Goal: Navigation & Orientation: Find specific page/section

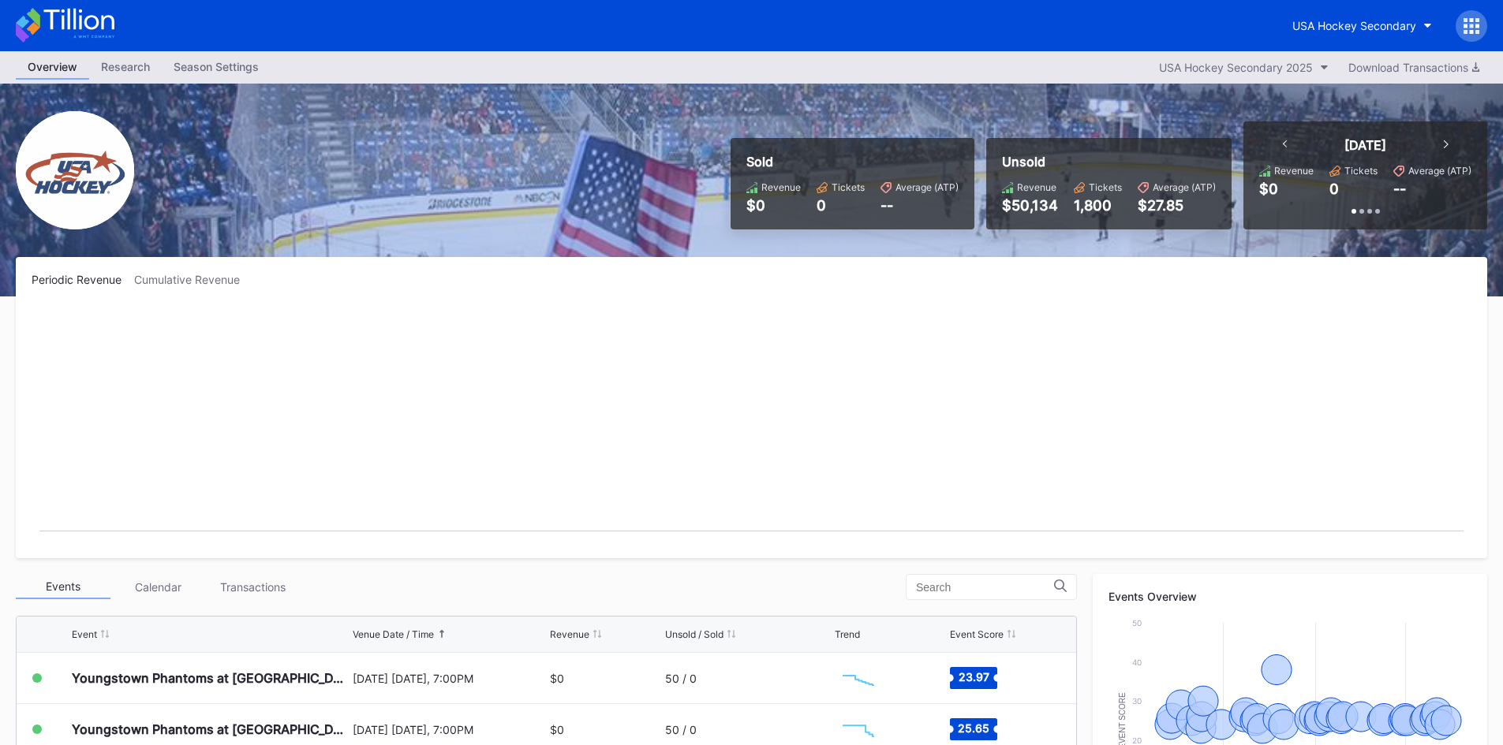
click at [1484, 24] on div at bounding box center [1471, 26] width 32 height 32
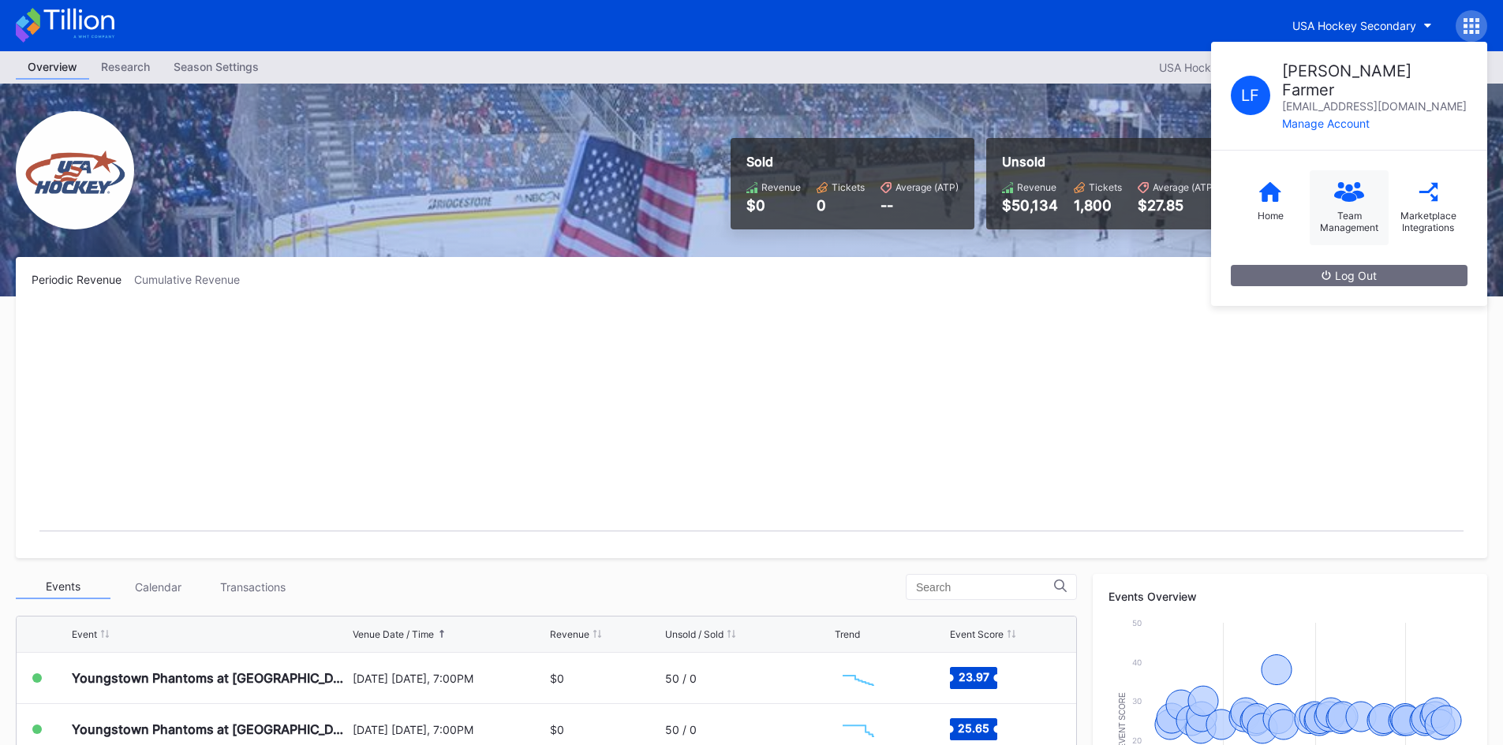
click at [1341, 183] on div "Team Management" at bounding box center [1349, 207] width 79 height 75
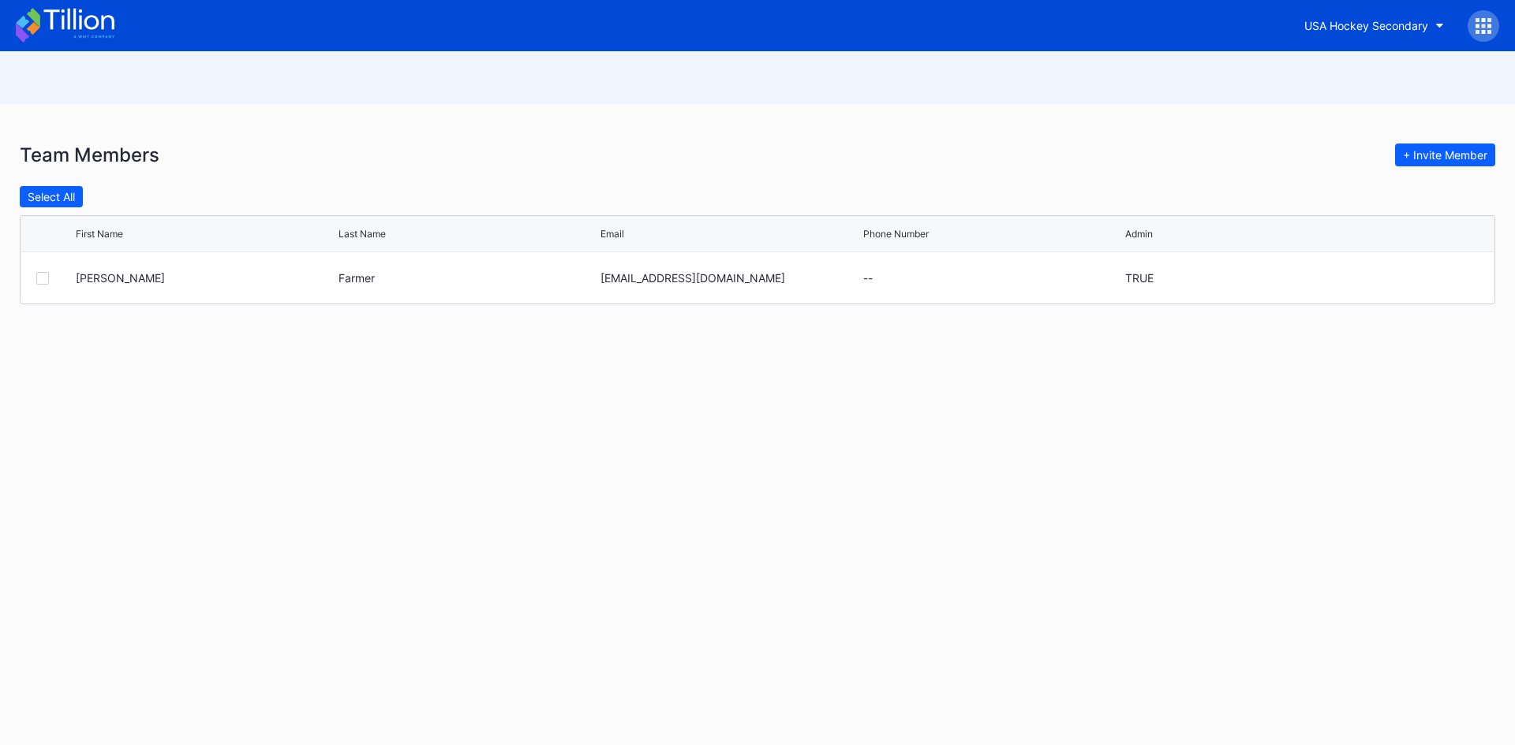
click at [1475, 28] on icon at bounding box center [1483, 26] width 16 height 16
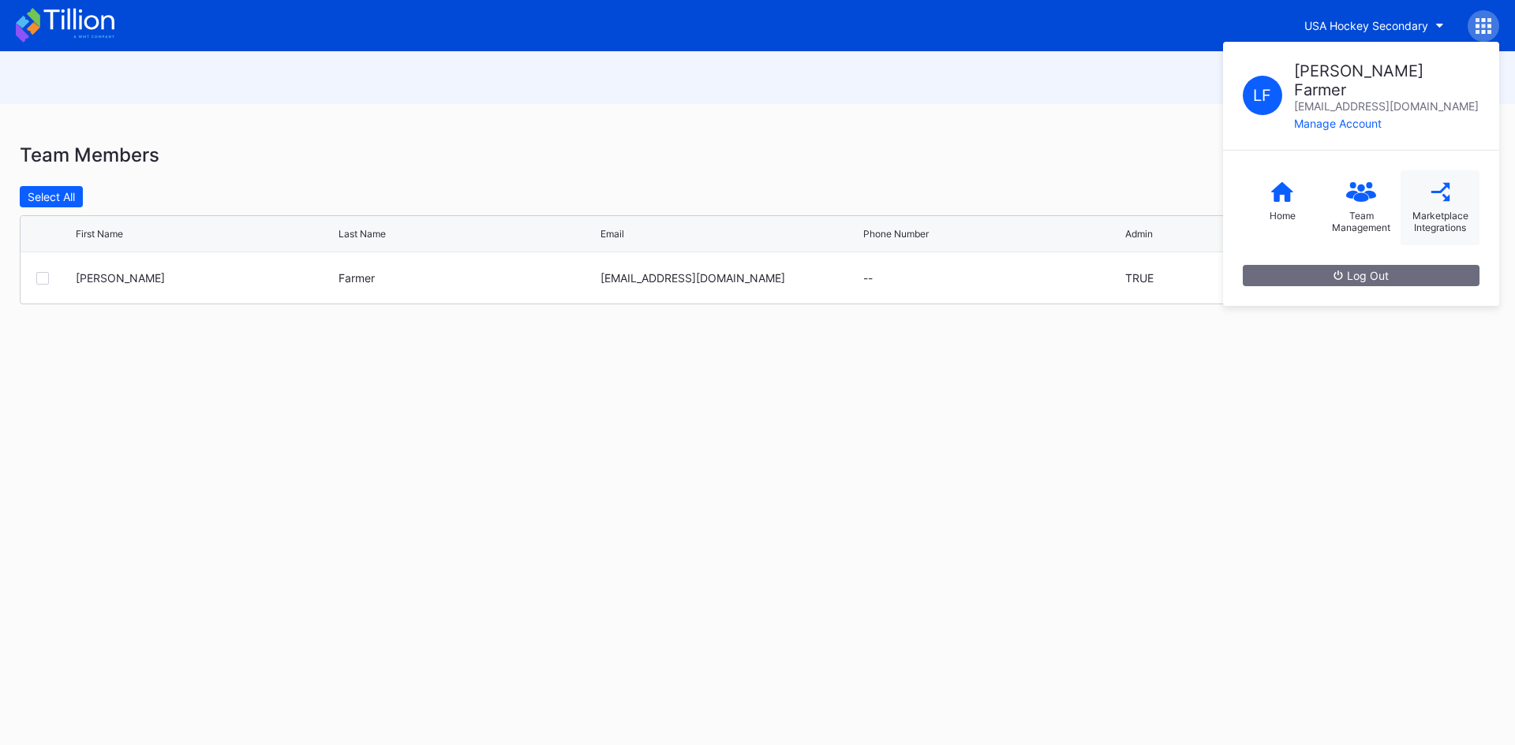
click at [1432, 210] on div "Marketplace Integrations" at bounding box center [1439, 222] width 63 height 24
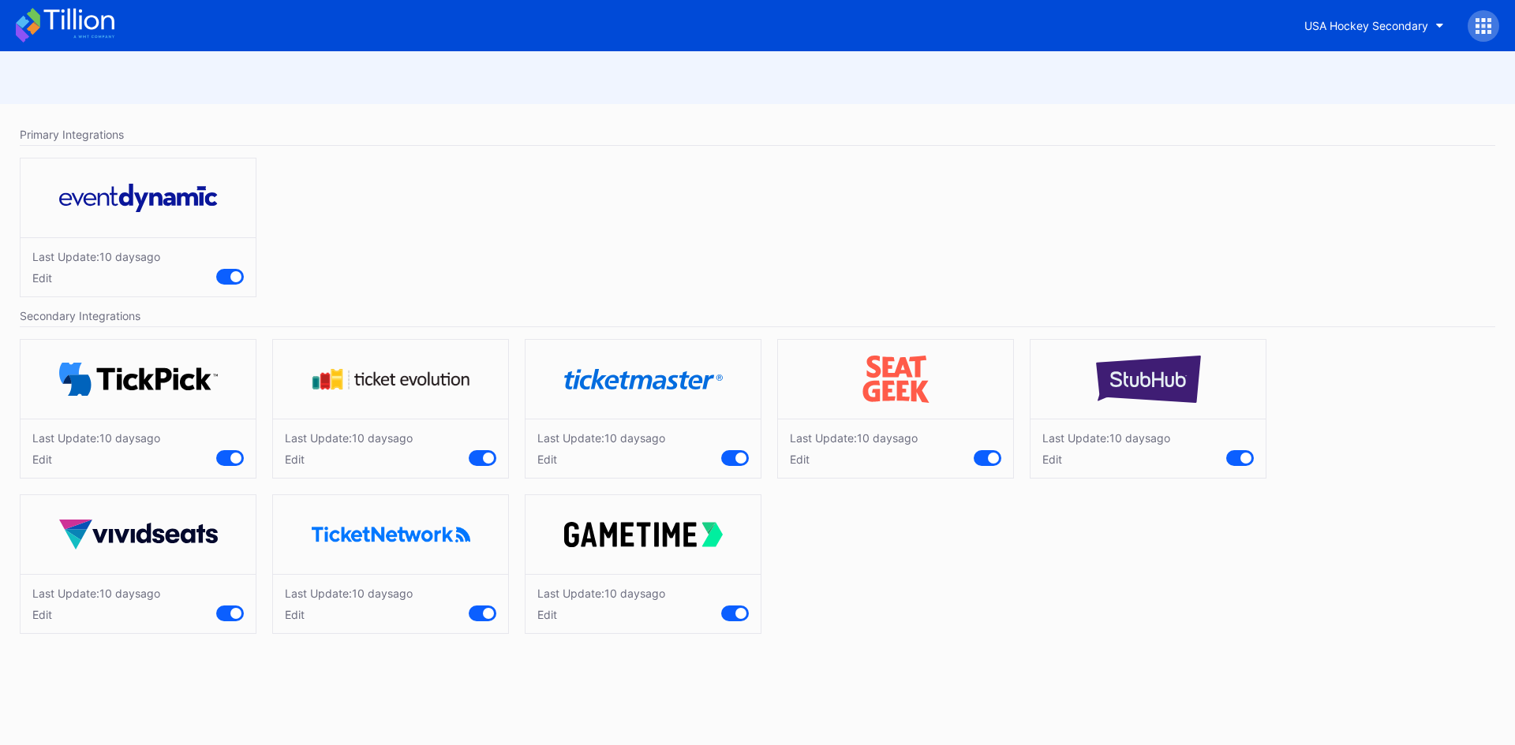
click at [51, 28] on icon at bounding box center [78, 19] width 70 height 21
